Goal: Task Accomplishment & Management: Use online tool/utility

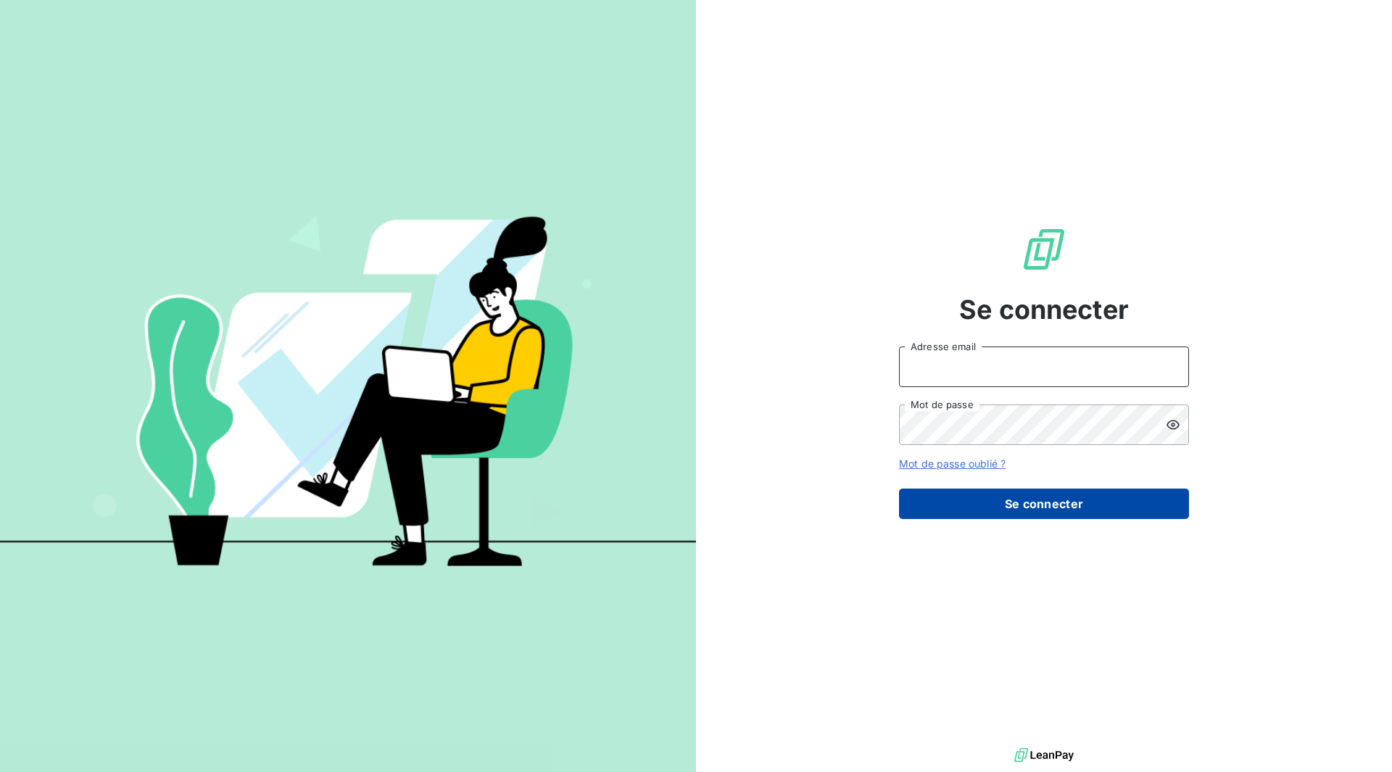
type input "[EMAIL_ADDRESS][PERSON_NAME][DOMAIN_NAME]"
click at [1056, 500] on button "Se connecter" at bounding box center [1044, 504] width 290 height 30
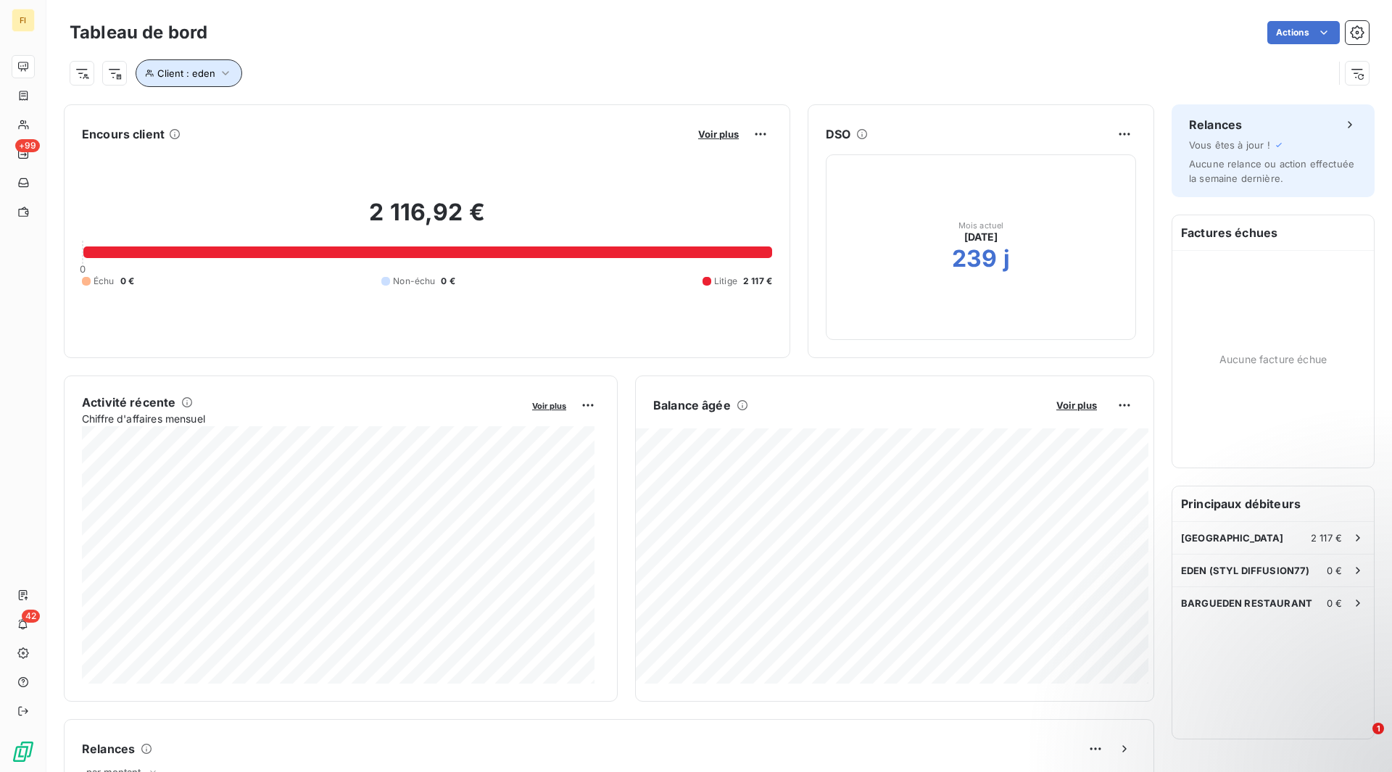
click at [188, 71] on span "Client : eden" at bounding box center [186, 73] width 58 height 12
drag, startPoint x: 410, startPoint y: 117, endPoint x: 349, endPoint y: 107, distance: 61.7
click at [349, 107] on div "Client Contient like eden" at bounding box center [342, 111] width 397 height 30
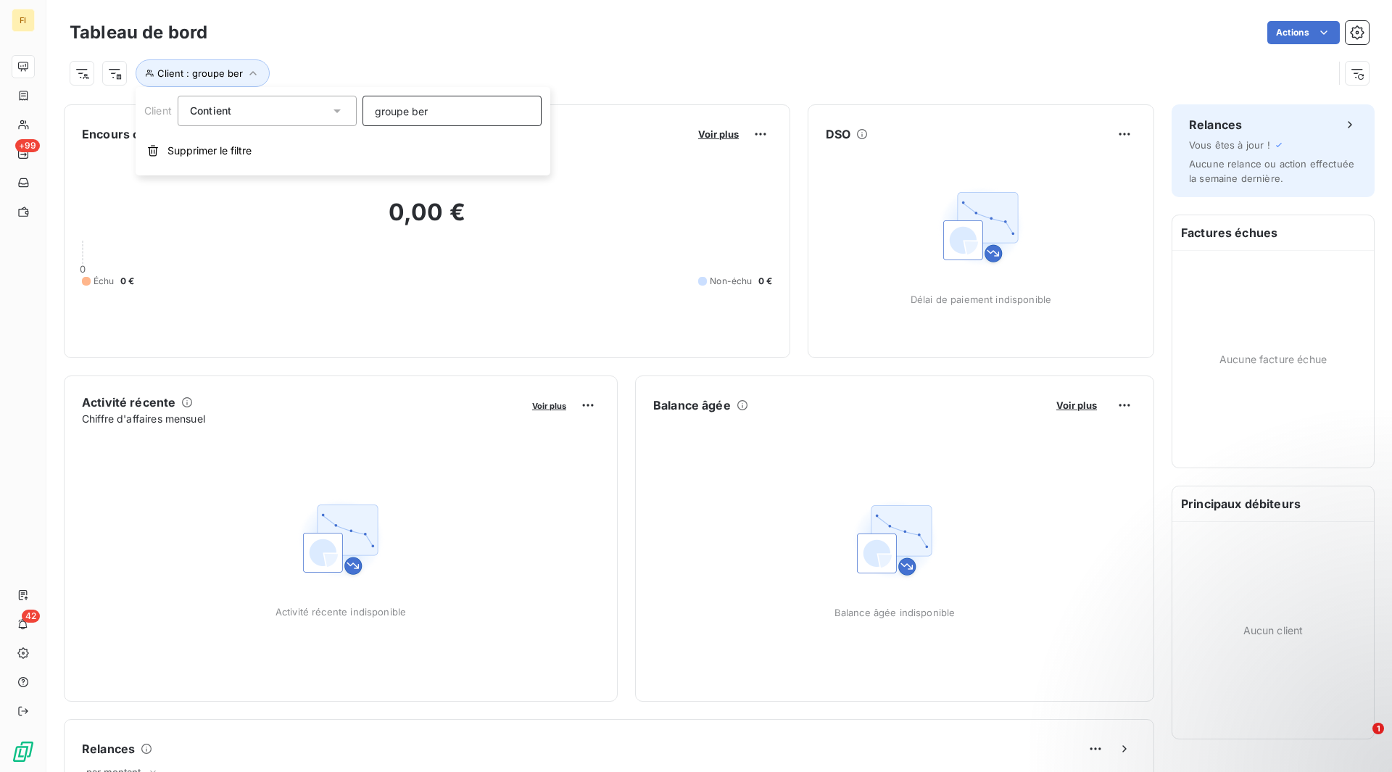
drag, startPoint x: 438, startPoint y: 107, endPoint x: 338, endPoint y: 107, distance: 100.0
click at [338, 107] on div "Client Contient groupe ber" at bounding box center [342, 111] width 397 height 30
type input "stc"
